Goal: Register for event/course

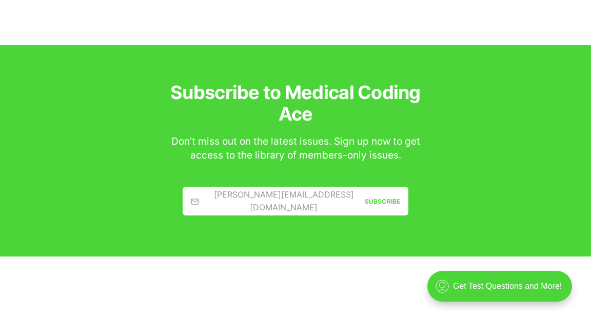
scroll to position [2520, 0]
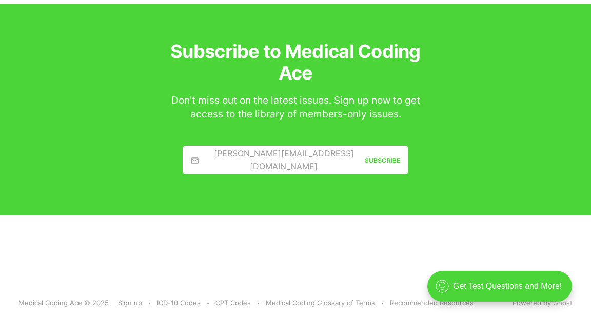
click at [506, 290] on div ".cls-1{fill:none;stroke:currentColor;stroke-linecap:round;stroke-linejoin:round…" at bounding box center [500, 286] width 145 height 31
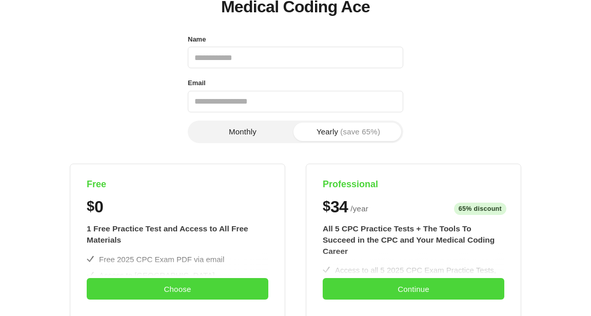
scroll to position [69, 0]
click at [118, 289] on button "Choose" at bounding box center [178, 289] width 182 height 22
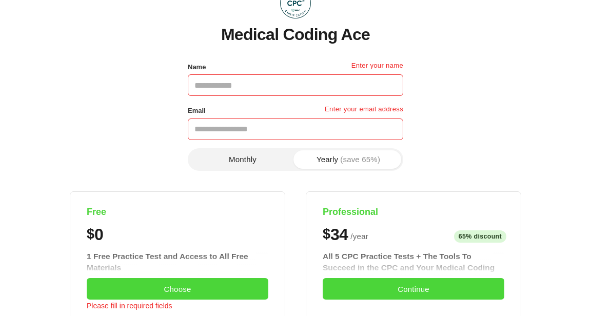
scroll to position [41, 0]
click at [338, 89] on input "Name" at bounding box center [296, 85] width 216 height 22
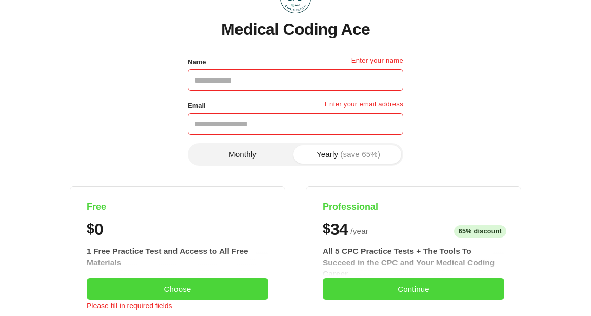
scroll to position [47, 0]
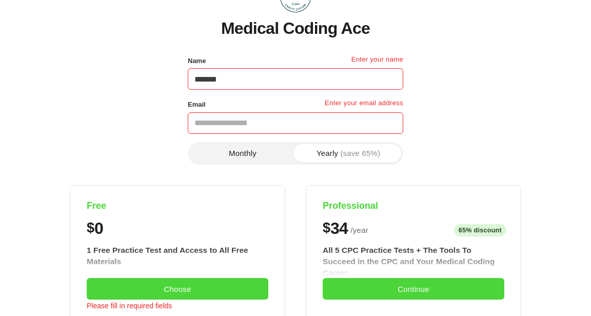
type input "*******"
click at [340, 122] on input "Email" at bounding box center [296, 123] width 216 height 22
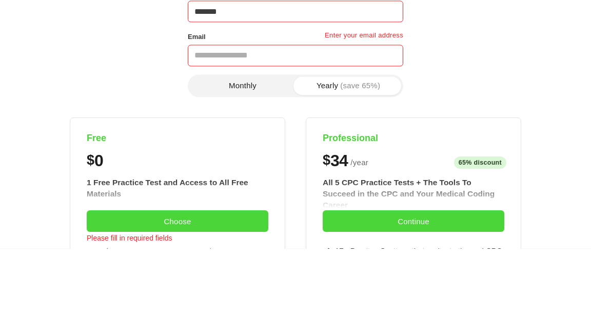
click at [466, 86] on section "Monthly Yearly (save 65%) Free $ 0 1 Free Practice Test and Access to All Free …" at bounding box center [295, 310] width 553 height 470
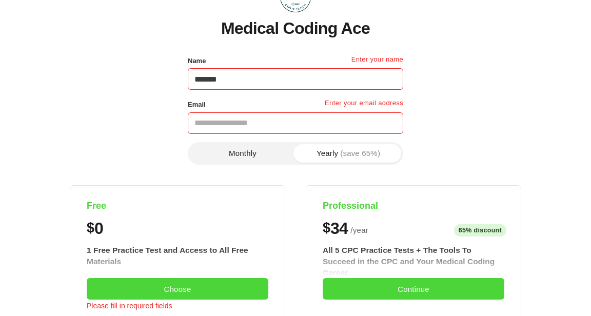
click at [266, 160] on button "Monthly" at bounding box center [243, 153] width 106 height 18
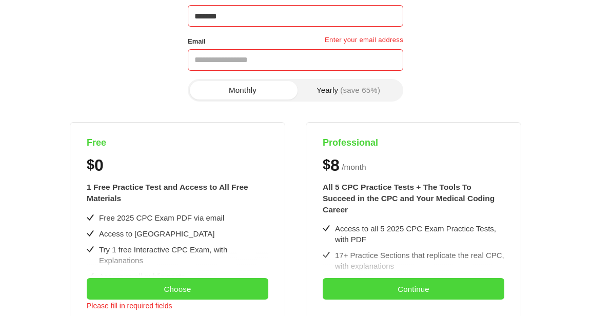
scroll to position [110, 0]
click at [379, 88] on span "(save 65%)" at bounding box center [360, 90] width 40 height 8
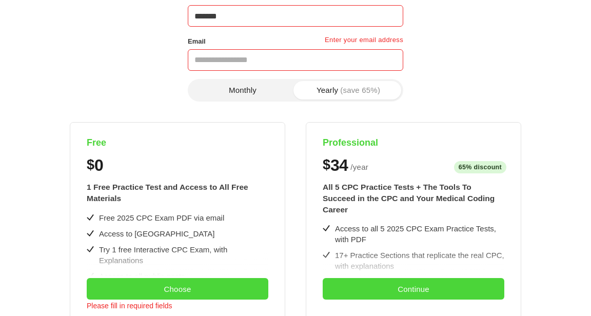
click at [249, 90] on button "Monthly" at bounding box center [243, 90] width 106 height 18
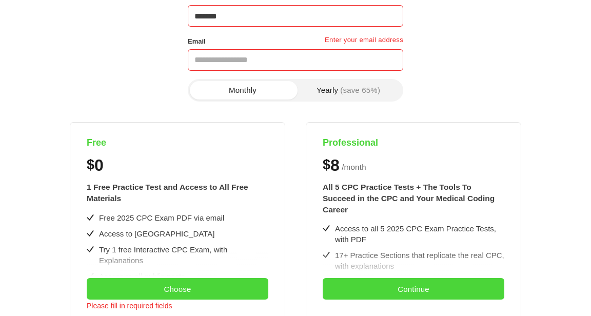
click at [382, 93] on button "Yearly (save 65%)" at bounding box center [349, 90] width 106 height 18
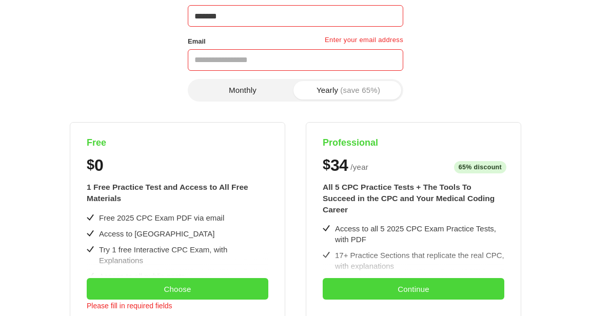
click at [269, 99] on button "Monthly" at bounding box center [243, 90] width 106 height 18
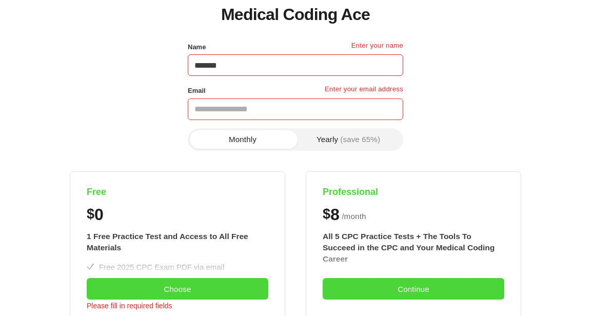
scroll to position [0, 0]
